Goal: Book appointment/travel/reservation

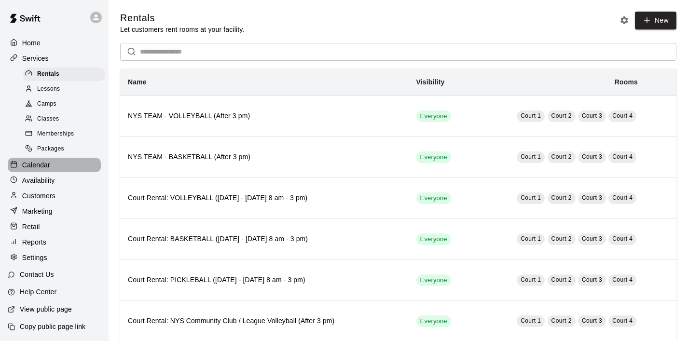
click at [50, 162] on div "Calendar" at bounding box center [54, 165] width 93 height 14
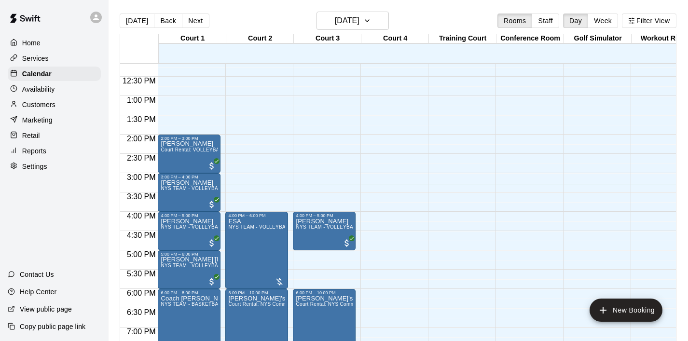
scroll to position [470, 0]
click at [371, 22] on icon "button" at bounding box center [367, 21] width 8 height 12
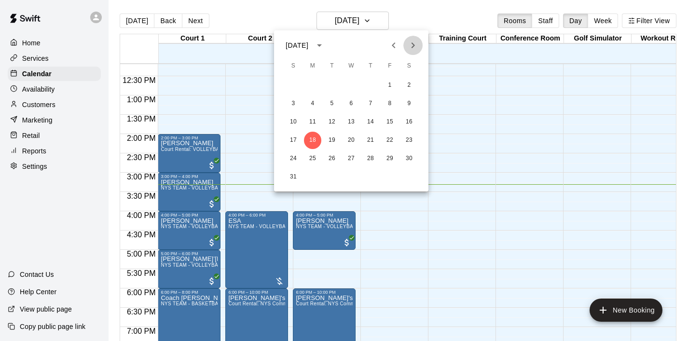
click at [413, 45] on icon "Next month" at bounding box center [412, 45] width 3 height 6
click at [391, 99] on button "10" at bounding box center [389, 103] width 17 height 17
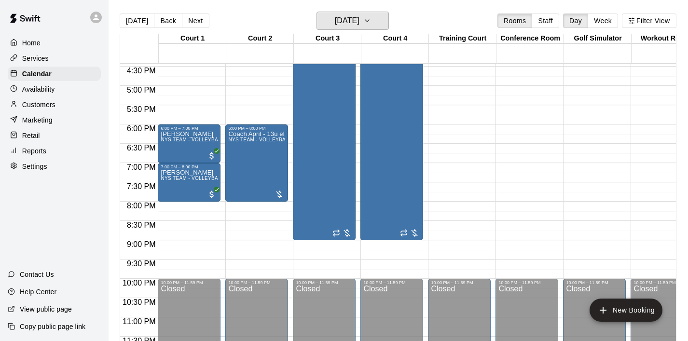
scroll to position [639, 0]
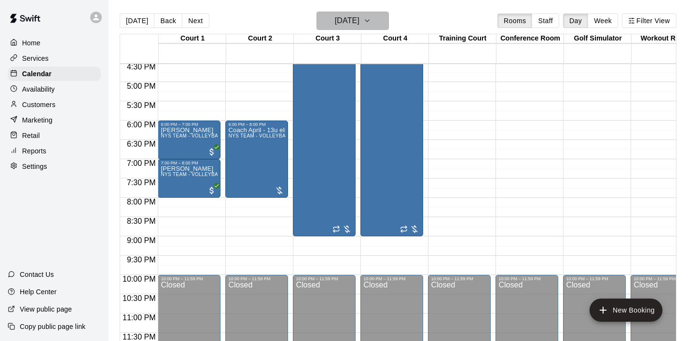
click at [371, 16] on icon "button" at bounding box center [367, 21] width 8 height 12
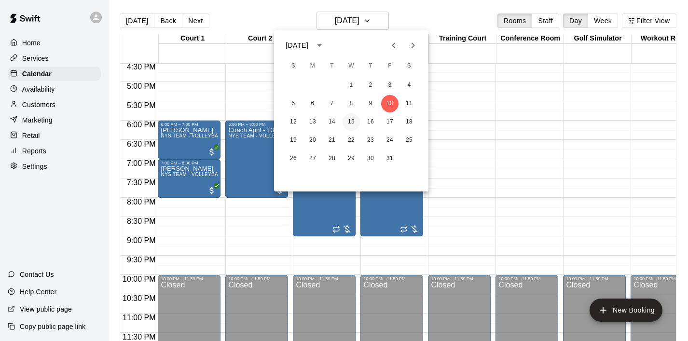
click at [349, 118] on button "15" at bounding box center [350, 121] width 17 height 17
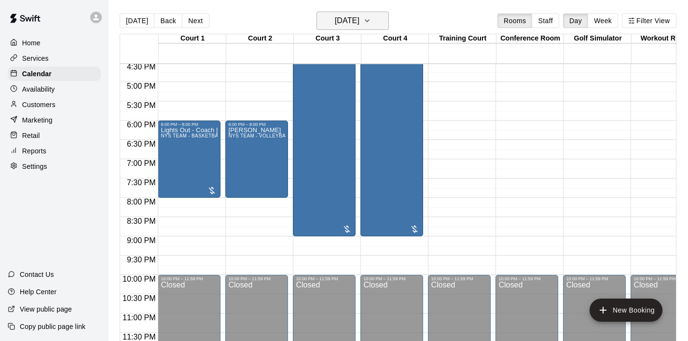
click at [371, 19] on icon "button" at bounding box center [367, 21] width 8 height 12
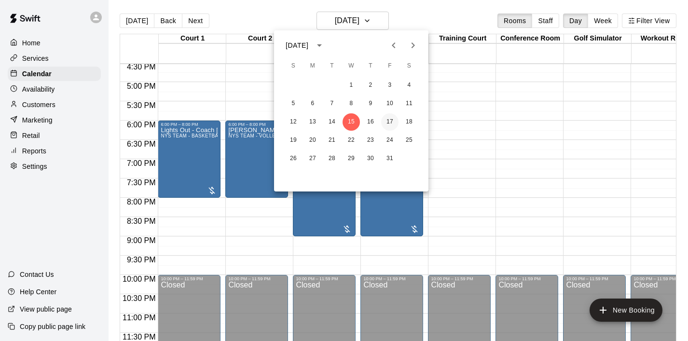
click at [390, 118] on button "17" at bounding box center [389, 121] width 17 height 17
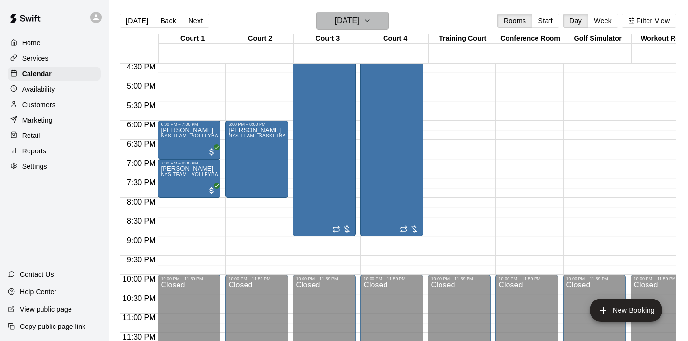
click at [381, 25] on button "[DATE]" at bounding box center [352, 21] width 72 height 18
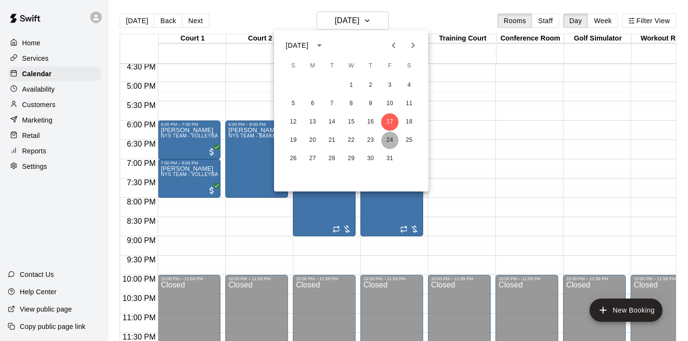
click at [392, 139] on button "24" at bounding box center [389, 140] width 17 height 17
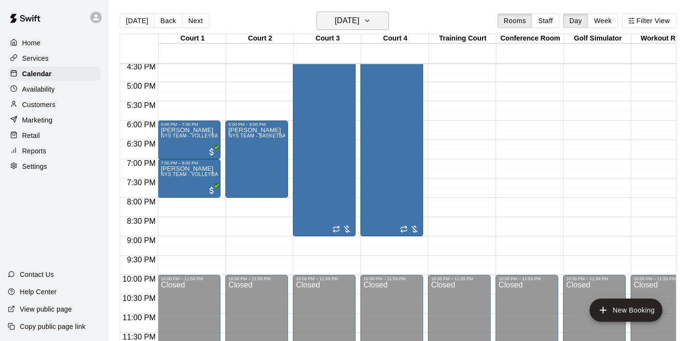
click at [369, 22] on icon "button" at bounding box center [367, 21] width 4 height 2
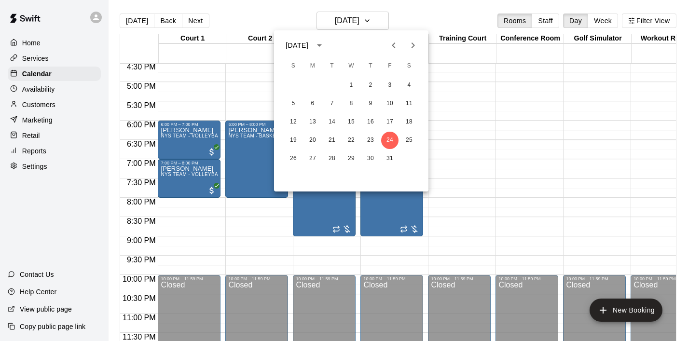
click at [395, 49] on icon "Previous month" at bounding box center [394, 46] width 12 height 12
click at [314, 144] on button "18" at bounding box center [312, 140] width 17 height 17
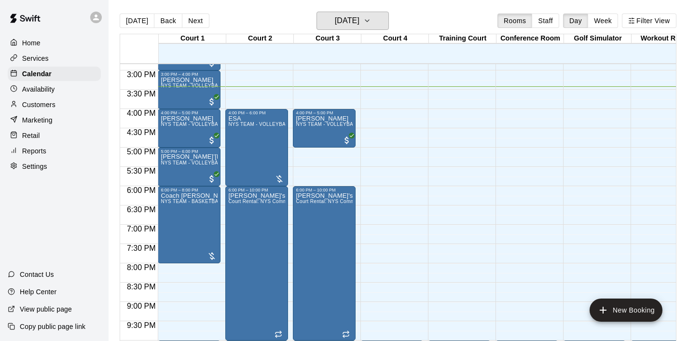
scroll to position [500, 0]
